Goal: Task Accomplishment & Management: Manage account settings

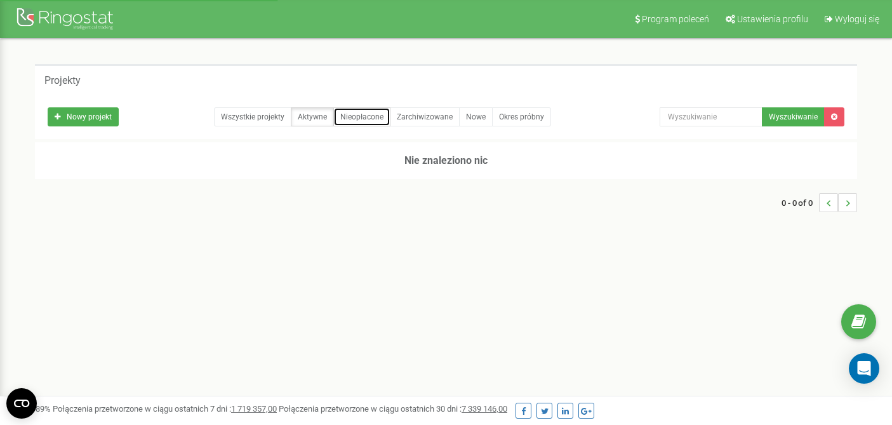
click at [348, 118] on link "Nieopłacone" at bounding box center [361, 116] width 57 height 19
click at [411, 117] on link "Zarchiwizowane" at bounding box center [425, 116] width 70 height 19
click at [514, 116] on link "Okres próbny" at bounding box center [521, 116] width 59 height 19
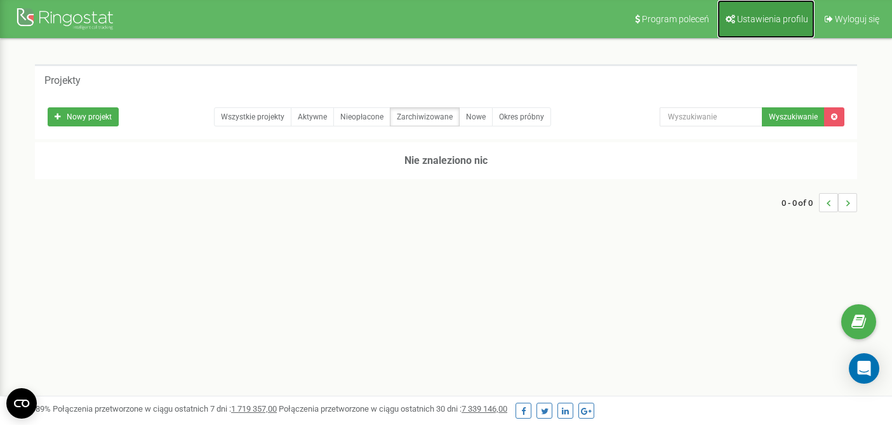
click at [770, 17] on span "Ustawienia profilu" at bounding box center [772, 19] width 71 height 10
